Goal: Task Accomplishment & Management: Use online tool/utility

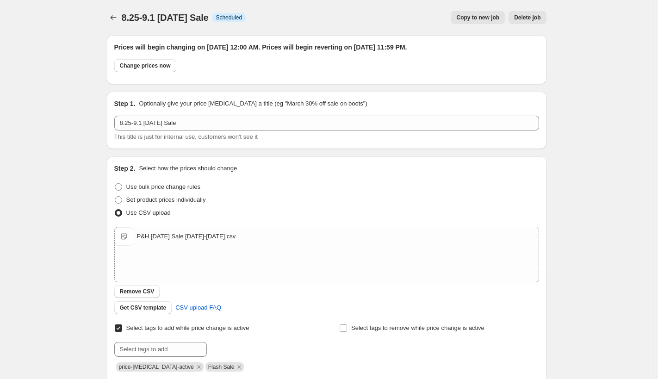
scroll to position [261, 0]
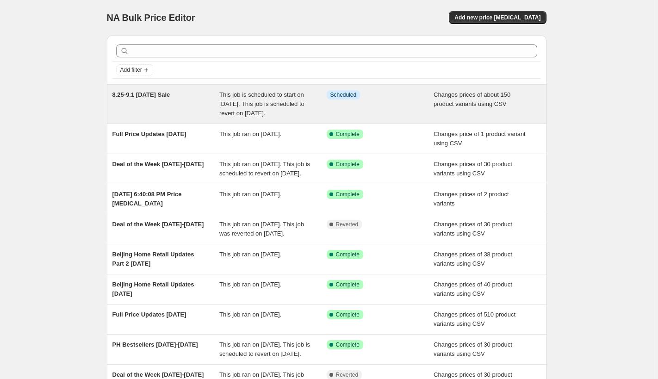
click at [261, 99] on div "This job is scheduled to start on [DATE]. This job is scheduled to revert on [D…" at bounding box center [272, 104] width 107 height 28
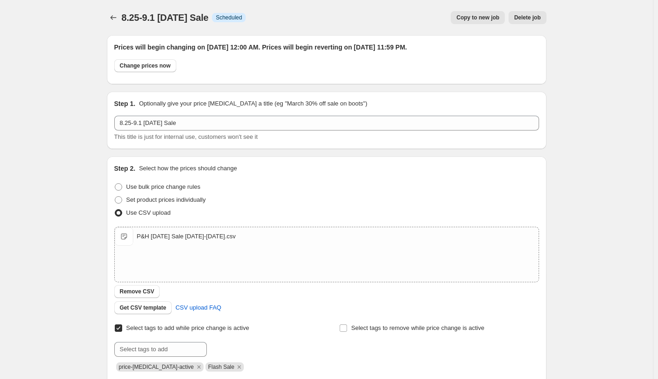
click at [468, 17] on span "Copy to new job" at bounding box center [477, 17] width 43 height 7
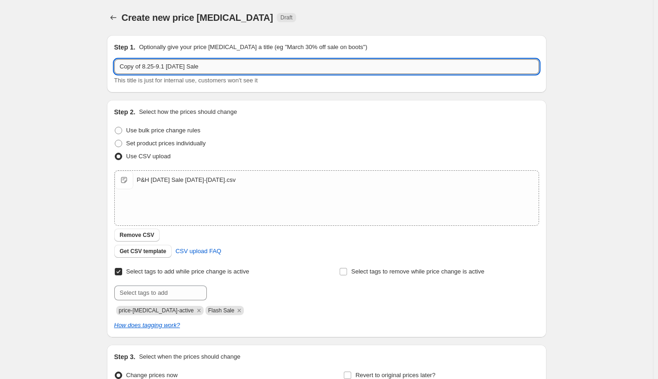
click at [143, 70] on input "Copy of 8.25-9.1 [DATE] Sale" at bounding box center [326, 66] width 425 height 15
click at [143, 68] on input "8.27-8.1 [DATE] Sale" at bounding box center [326, 66] width 425 height 15
click at [197, 66] on input "8.27-8.28 [DATE] Sale" at bounding box center [326, 66] width 425 height 15
type input "8.27-8.28 [DATE] Refresh"
click at [148, 233] on span "Remove CSV" at bounding box center [137, 234] width 35 height 7
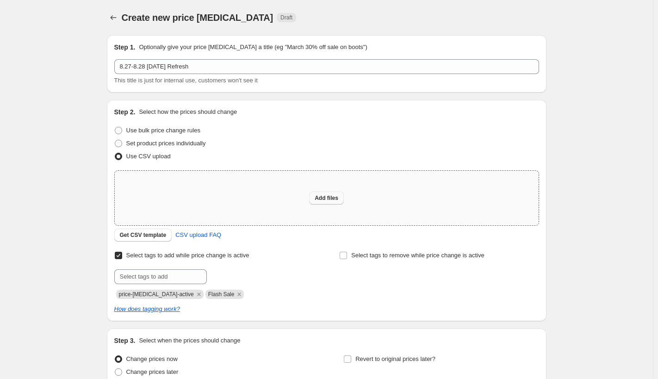
click at [337, 197] on span "Add files" at bounding box center [326, 197] width 24 height 7
type input "C:\fakepath\P&H [DATE] Sale 8.27-8.28 Refresh.csv"
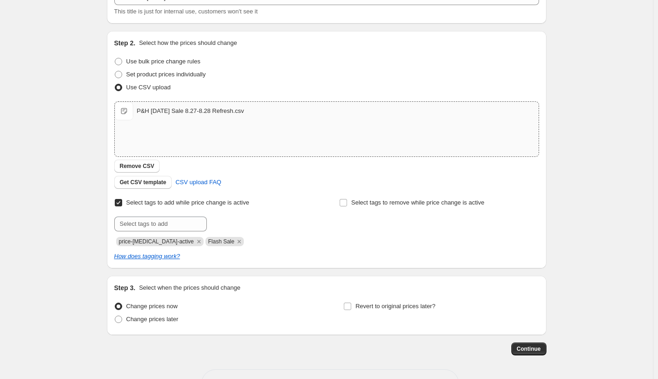
scroll to position [102, 0]
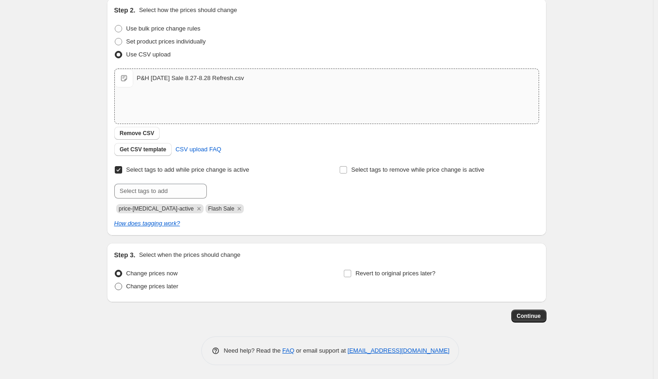
click at [119, 287] on span at bounding box center [118, 286] width 7 height 7
click at [115, 283] on input "Change prices later" at bounding box center [115, 283] width 0 height 0
radio input "true"
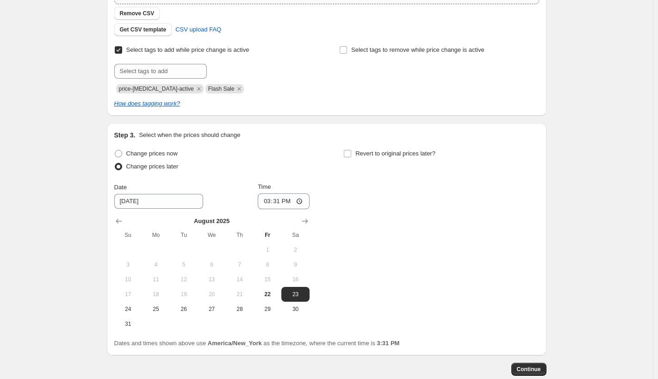
scroll to position [243, 0]
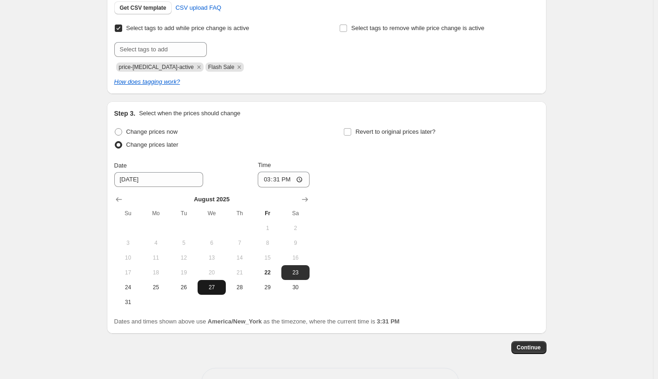
click at [214, 284] on span "27" at bounding box center [211, 287] width 20 height 7
type input "[DATE]"
click at [303, 180] on input "15:31" at bounding box center [284, 180] width 52 height 16
type input "00:00"
click at [350, 134] on input "Revert to original prices later?" at bounding box center [347, 131] width 7 height 7
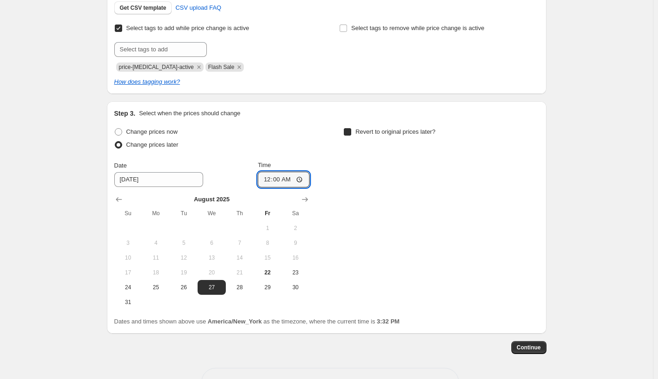
checkbox input "true"
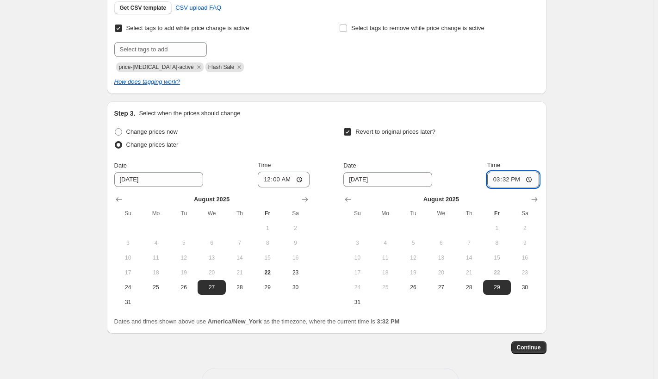
click at [533, 182] on input "15:32" at bounding box center [513, 180] width 52 height 16
type input "23:59"
click at [512, 133] on div "Revert to original prices later?" at bounding box center [440, 139] width 195 height 28
click at [475, 288] on span "28" at bounding box center [468, 287] width 20 height 7
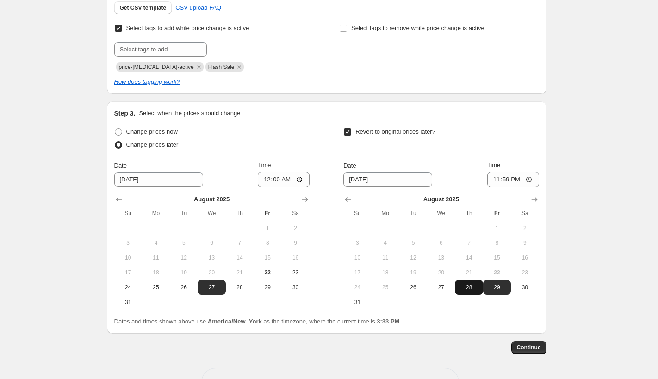
type input "[DATE]"
click at [531, 349] on span "Continue" at bounding box center [529, 347] width 24 height 7
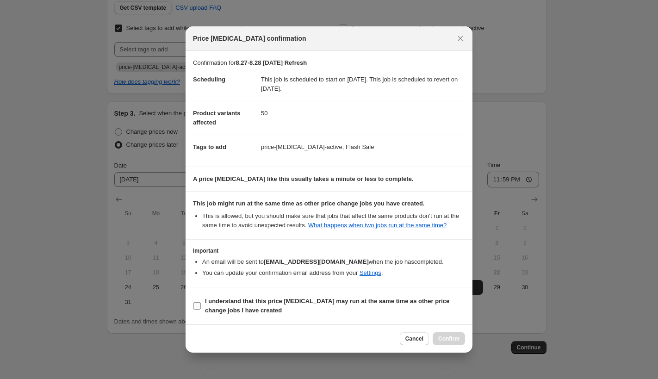
click at [197, 306] on input "I understand that this price [MEDICAL_DATA] may run at the same time as other p…" at bounding box center [196, 305] width 7 height 7
checkbox input "true"
click at [449, 339] on span "Confirm" at bounding box center [448, 338] width 21 height 7
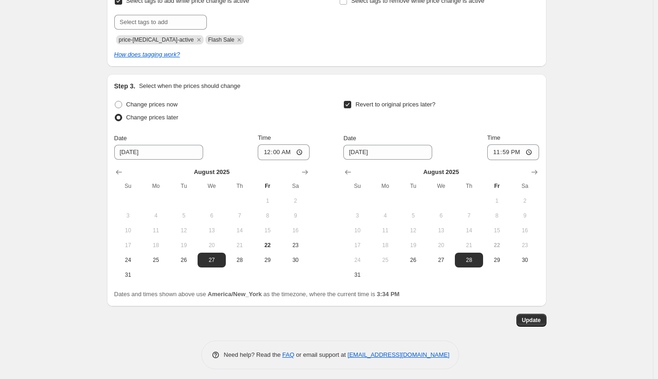
scroll to position [331, 0]
